Goal: Task Accomplishment & Management: Manage account settings

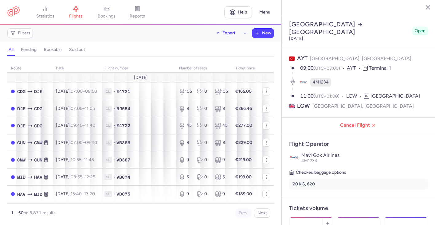
select select "days"
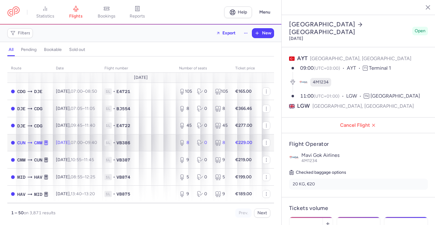
click at [154, 146] on span "1L • VB386" at bounding box center [138, 143] width 67 height 6
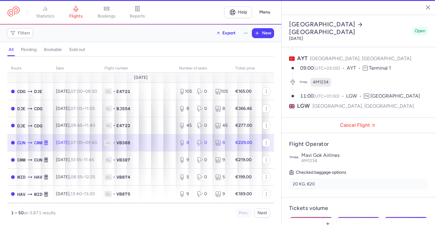
type input "8"
type input "2"
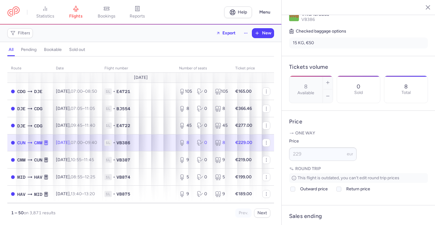
scroll to position [206, 0]
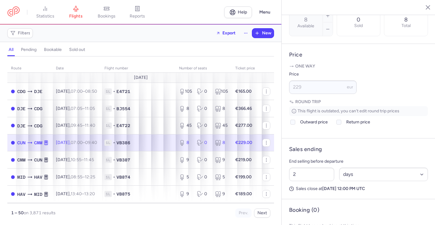
click at [209, 54] on div "all pending bookable sold out" at bounding box center [140, 51] width 267 height 11
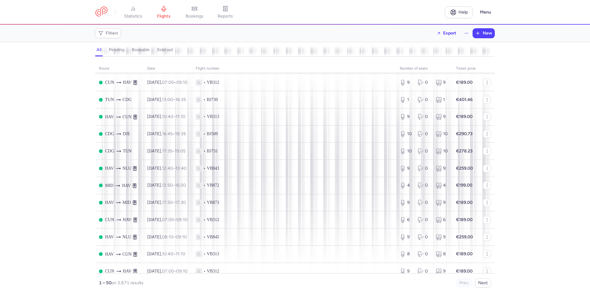
scroll to position [425, 0]
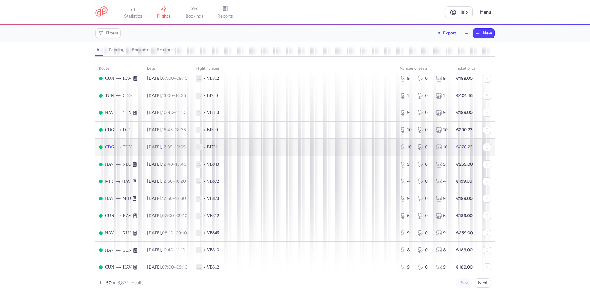
click at [296, 156] on td "1L • BJ731" at bounding box center [294, 146] width 204 height 17
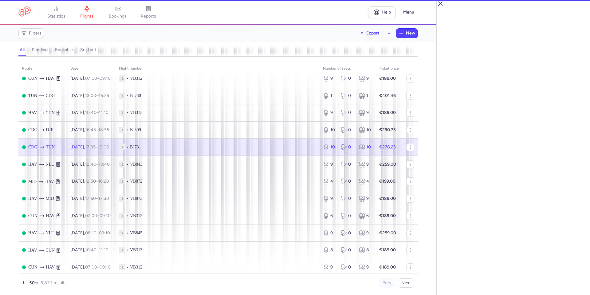
select select "hours"
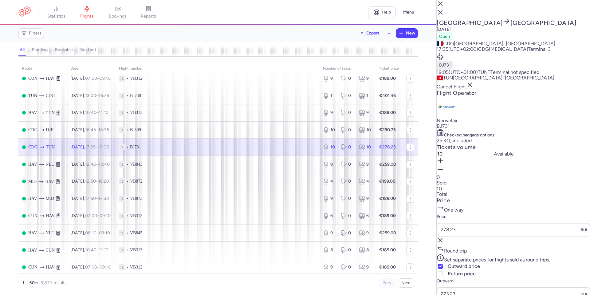
scroll to position [156, 0]
type input "21"
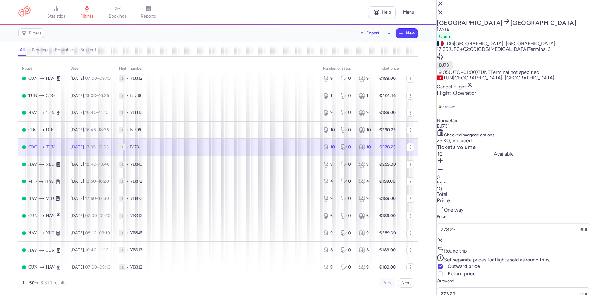
select select "days"
type input "1"
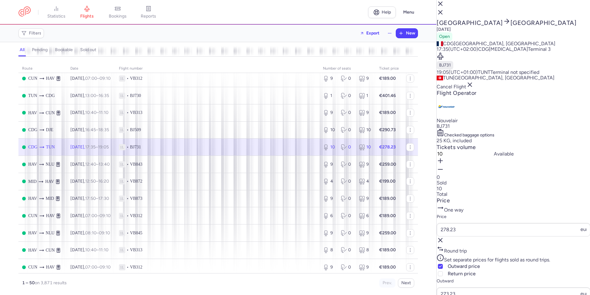
click at [442, 6] on line "button" at bounding box center [441, 4] width 4 height 4
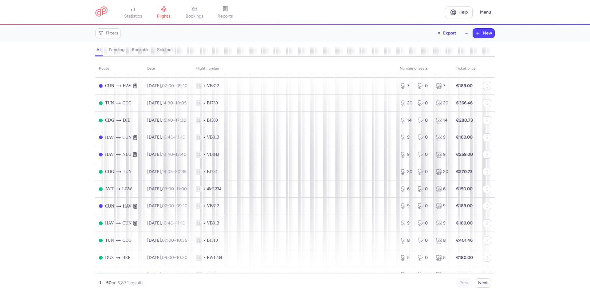
scroll to position [193, 0]
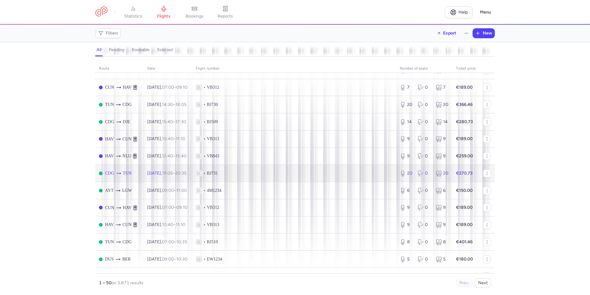
click at [319, 176] on span "1L • BJ731" at bounding box center [294, 173] width 197 height 6
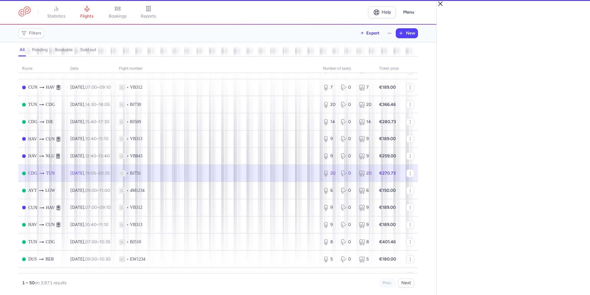
select select "hours"
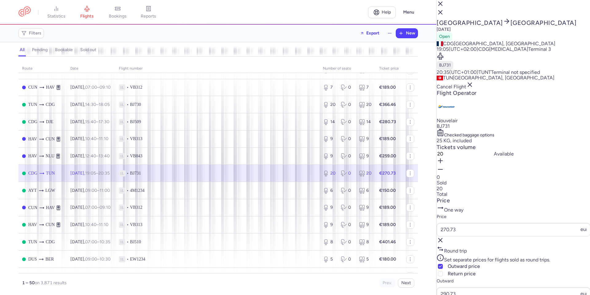
scroll to position [69, 0]
click at [475, 223] on input "270.73" at bounding box center [514, 230] width 154 height 14
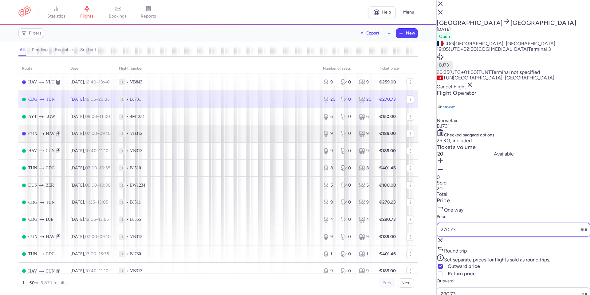
scroll to position [352, 0]
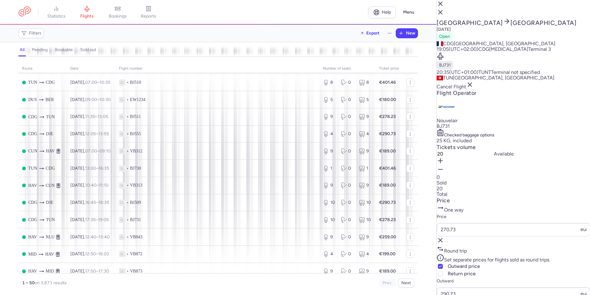
click at [469, 287] on input "290.73" at bounding box center [514, 294] width 154 height 14
type input "150"
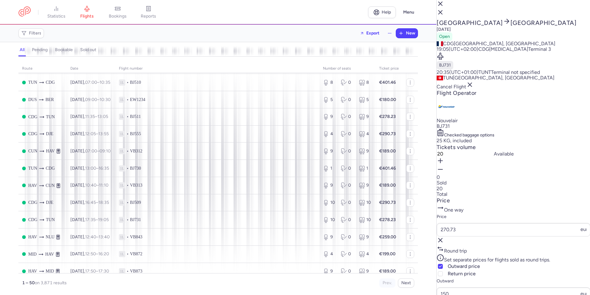
click at [545, 277] on div "Outward 150 eur €290.73 €150.00" at bounding box center [514, 297] width 154 height 41
click at [442, 271] on icon at bounding box center [441, 273] width 4 height 4
click at [443, 271] on input "Return price" at bounding box center [440, 273] width 5 height 5
checkbox input "true"
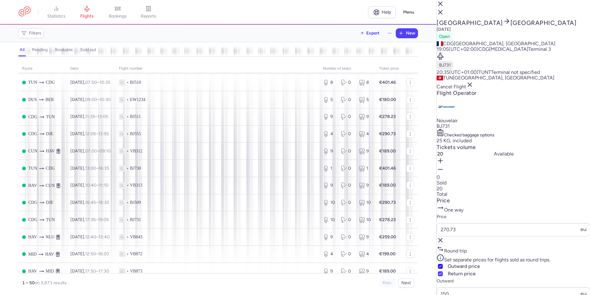
click at [442, 265] on polyline at bounding box center [440, 266] width 2 height 2
click at [443, 263] on input "Outward price" at bounding box center [440, 265] width 5 height 5
checkbox input "false"
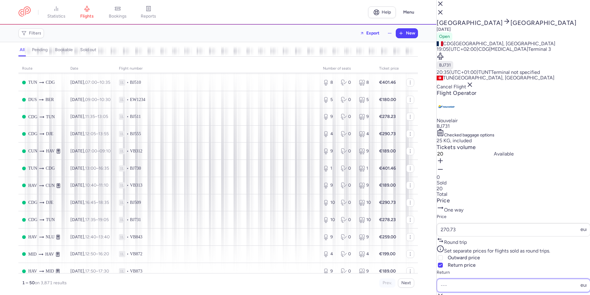
click at [463, 278] on input "Return" at bounding box center [514, 285] width 154 height 14
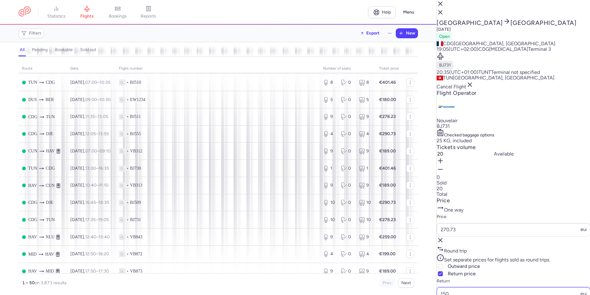
type input "150"
click at [539, 201] on article "Price One way Price 270.73 eur Round trip Set separate prices for flights sold …" at bounding box center [514, 257] width 154 height 121
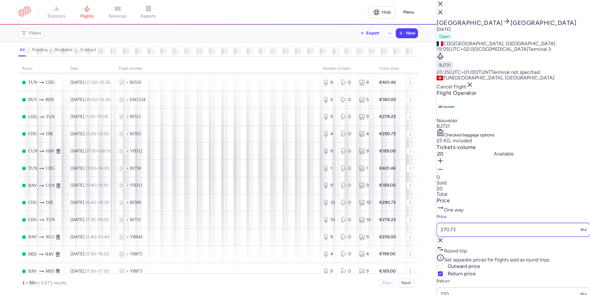
click at [462, 223] on input "270.73" at bounding box center [514, 230] width 154 height 14
type input "300"
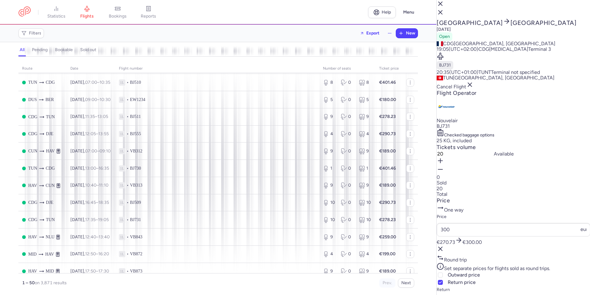
click at [557, 213] on div "Price 300 eur €270.73 €300.00" at bounding box center [514, 233] width 154 height 41
click at [442, 280] on icon at bounding box center [441, 282] width 4 height 4
click at [443, 279] on input "Return price" at bounding box center [440, 281] width 5 height 5
checkbox input "false"
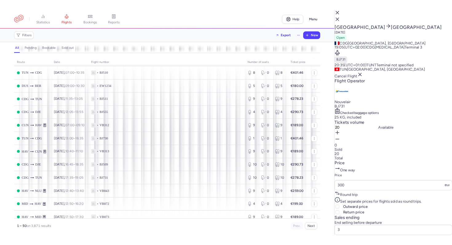
scroll to position [149, 0]
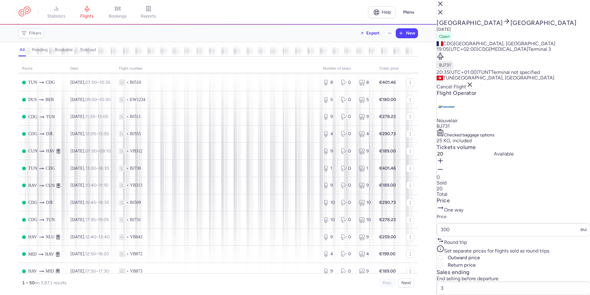
click at [462, 223] on input "300" at bounding box center [514, 230] width 154 height 14
click at [476, 197] on article "Price One way Price 300 eur Round trip Set separate prices for flights sold as …" at bounding box center [514, 232] width 154 height 71
